Goal: Use online tool/utility: Utilize a website feature to perform a specific function

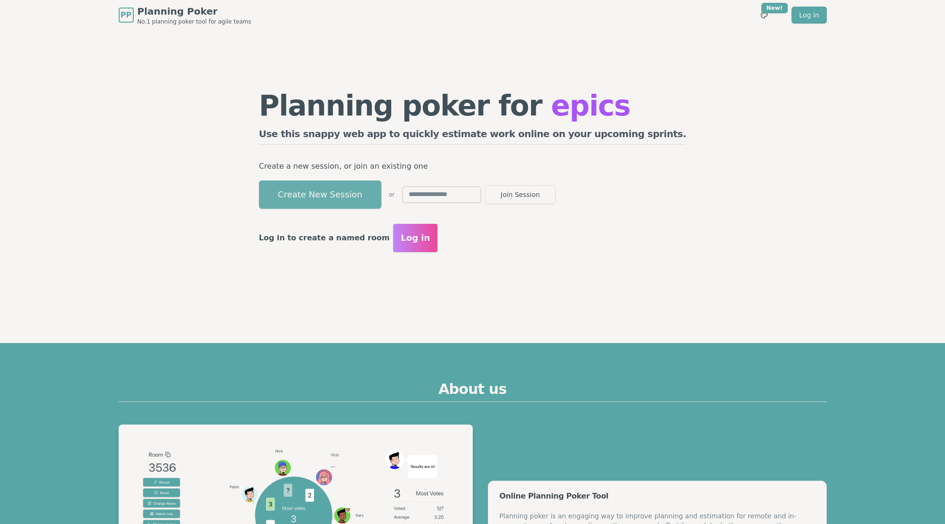
click at [375, 192] on button "Create New Session" at bounding box center [320, 194] width 122 height 28
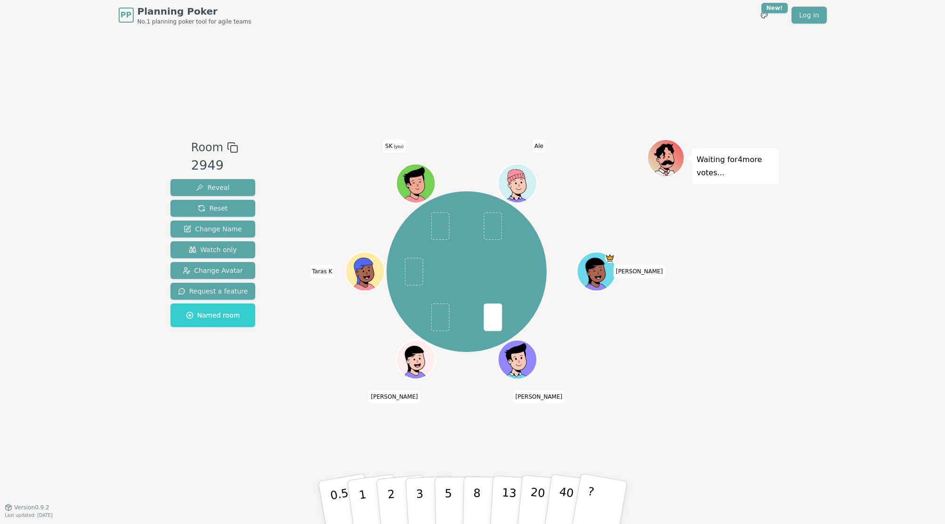
click at [297, 385] on div "[PERSON_NAME] [PERSON_NAME] SK (you) Ale" at bounding box center [467, 271] width 360 height 231
click at [416, 501] on button "3" at bounding box center [430, 502] width 51 height 73
click at [301, 377] on div "[PERSON_NAME] [PERSON_NAME] SK (you) Ale" at bounding box center [467, 271] width 360 height 231
click at [393, 494] on button "2" at bounding box center [402, 502] width 54 height 75
click at [416, 503] on button "3" at bounding box center [430, 502] width 51 height 73
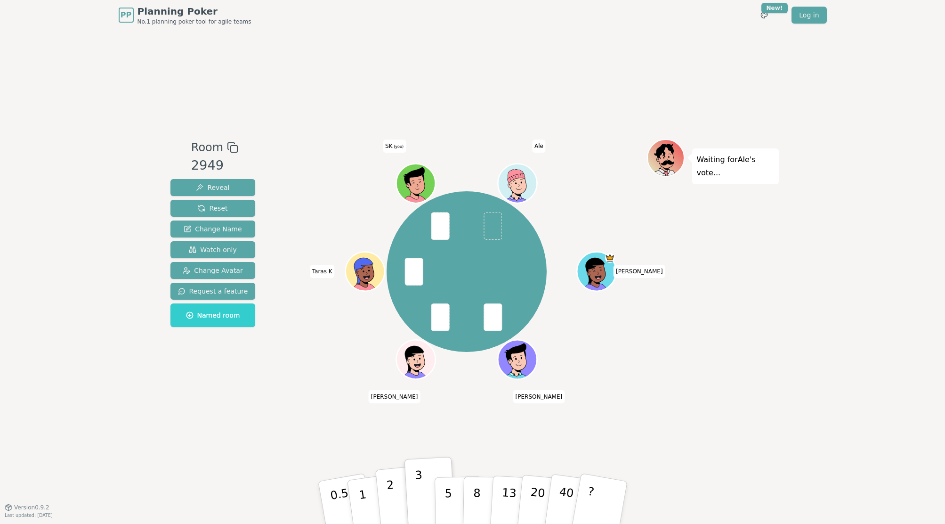
click at [399, 502] on button "2" at bounding box center [402, 502] width 54 height 75
click at [420, 501] on p "3" at bounding box center [420, 503] width 10 height 51
click at [222, 428] on div "Room 2949 Reveal Reset Change Name Watch only Change Avatar Request a feature N…" at bounding box center [473, 268] width 612 height 477
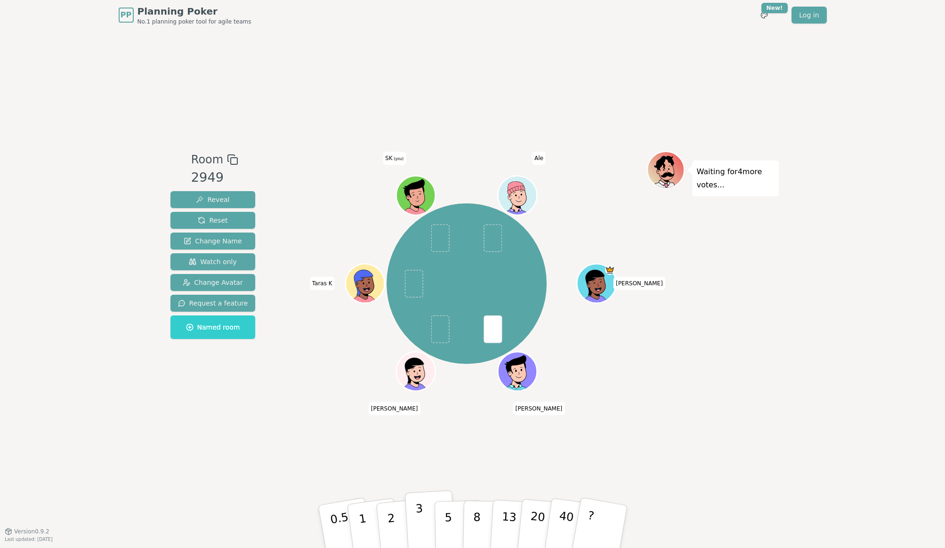
click at [416, 522] on p "3" at bounding box center [420, 527] width 10 height 51
click at [390, 519] on p "2" at bounding box center [392, 528] width 12 height 51
click at [394, 518] on button "2" at bounding box center [402, 527] width 54 height 75
click at [395, 519] on button "2" at bounding box center [402, 527] width 54 height 75
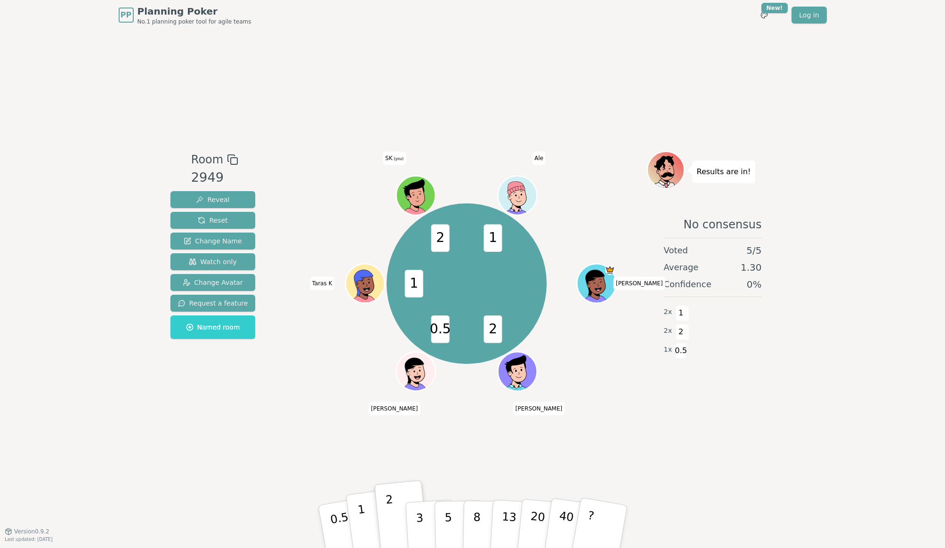
click at [369, 522] on button "1" at bounding box center [374, 527] width 56 height 76
